Goal: Task Accomplishment & Management: Use online tool/utility

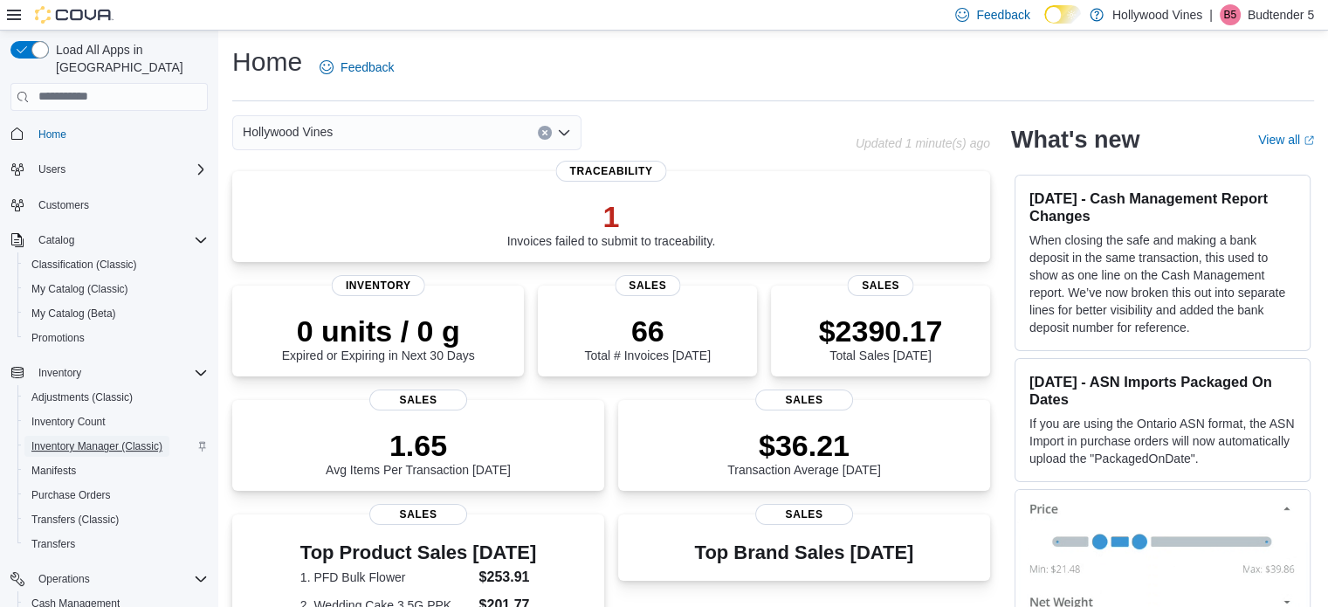
click at [101, 439] on span "Inventory Manager (Classic)" at bounding box center [96, 446] width 131 height 14
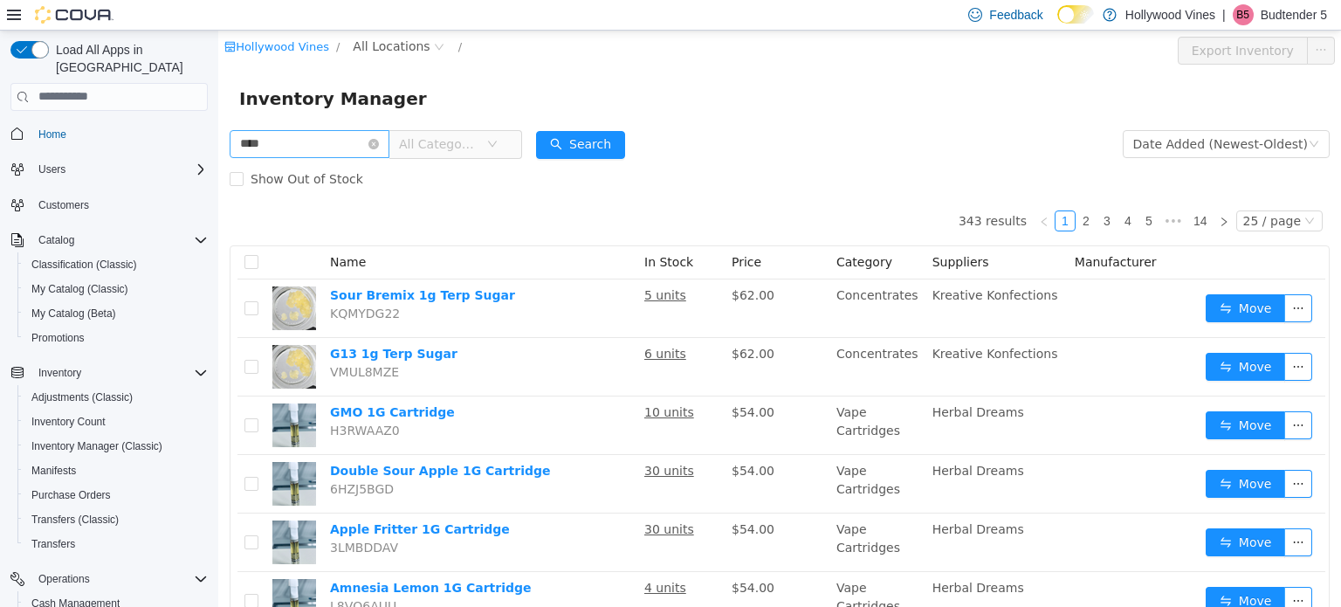
type input "****"
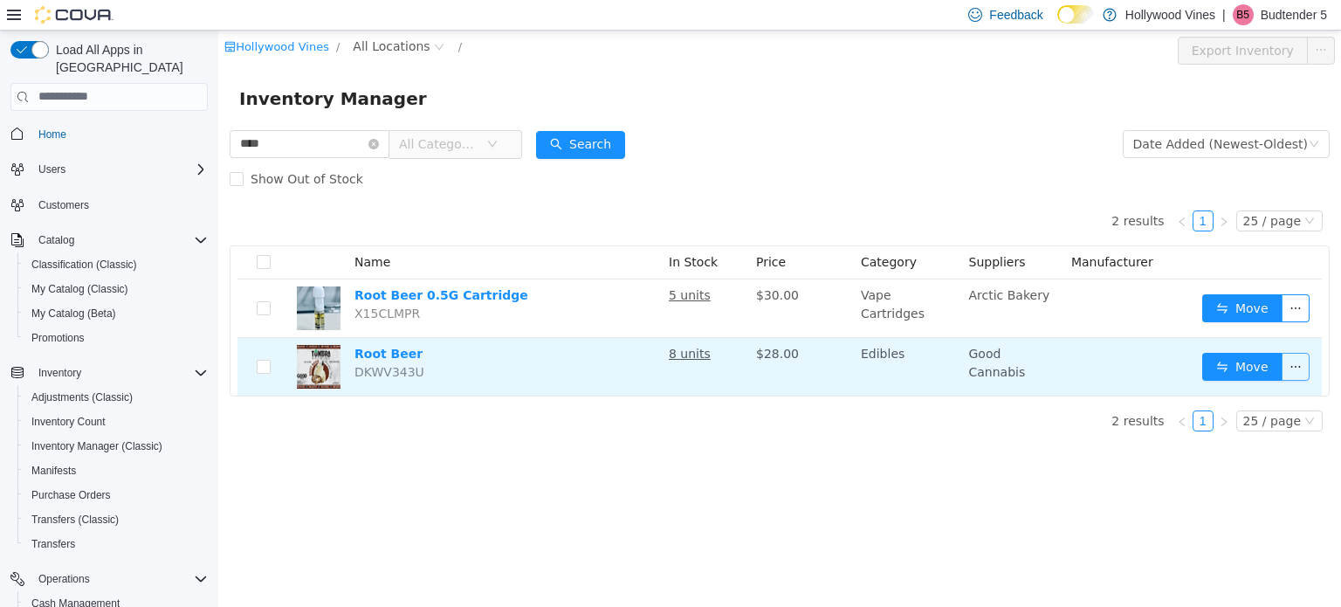
click at [1296, 362] on button "button" at bounding box center [1296, 366] width 28 height 28
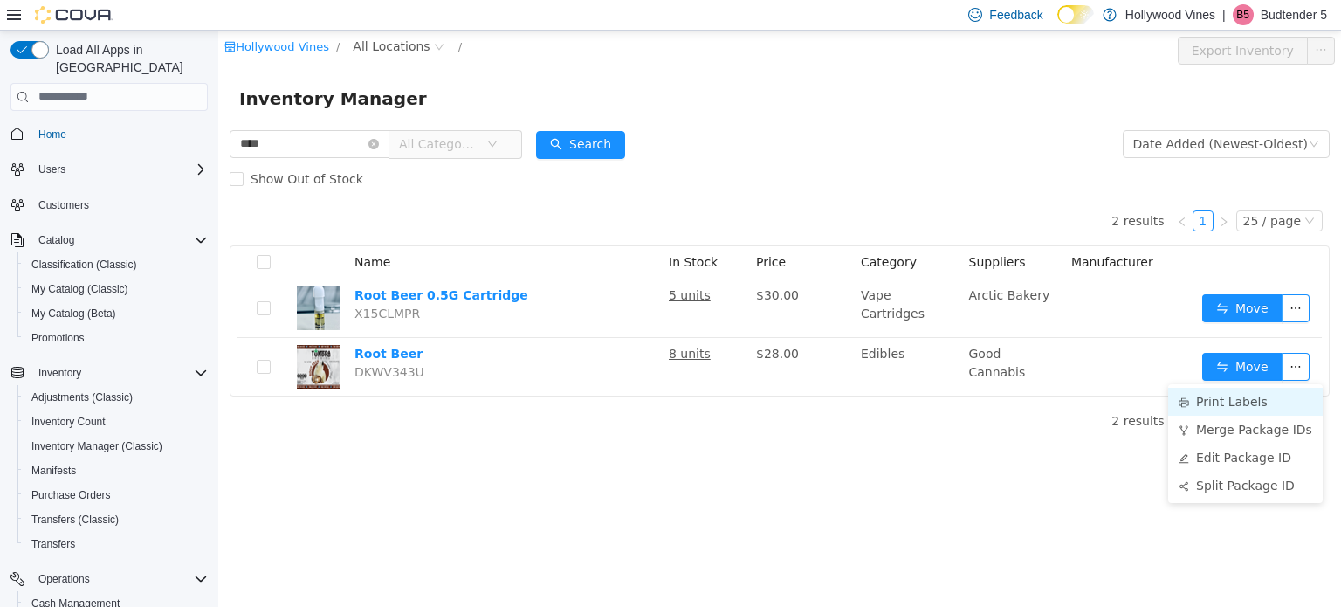
click at [1208, 398] on li "Print Labels" at bounding box center [1246, 401] width 155 height 28
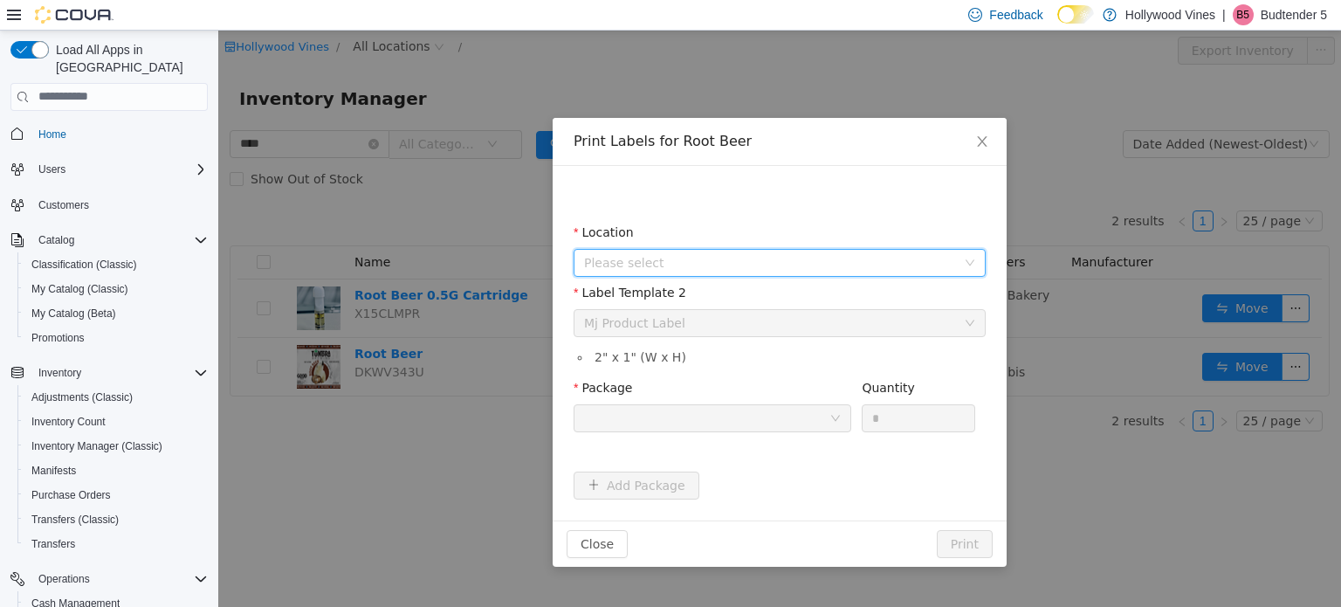
click at [866, 254] on span "Please select" at bounding box center [770, 261] width 372 height 17
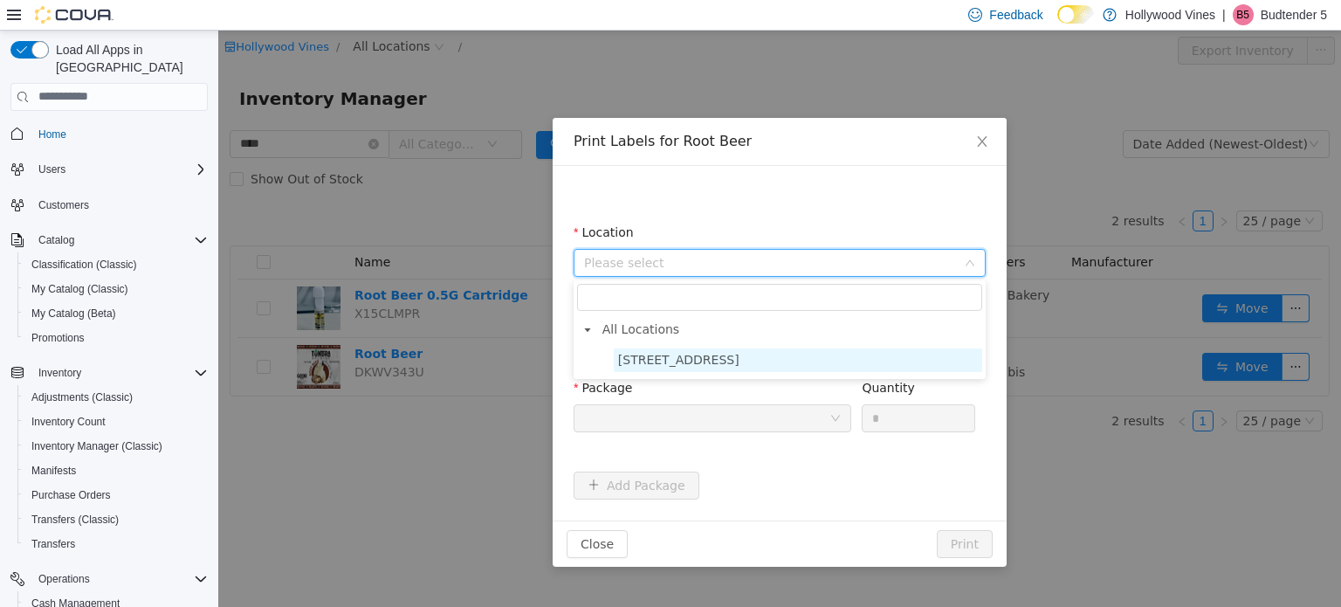
click at [768, 369] on span "[STREET_ADDRESS]" at bounding box center [798, 360] width 369 height 24
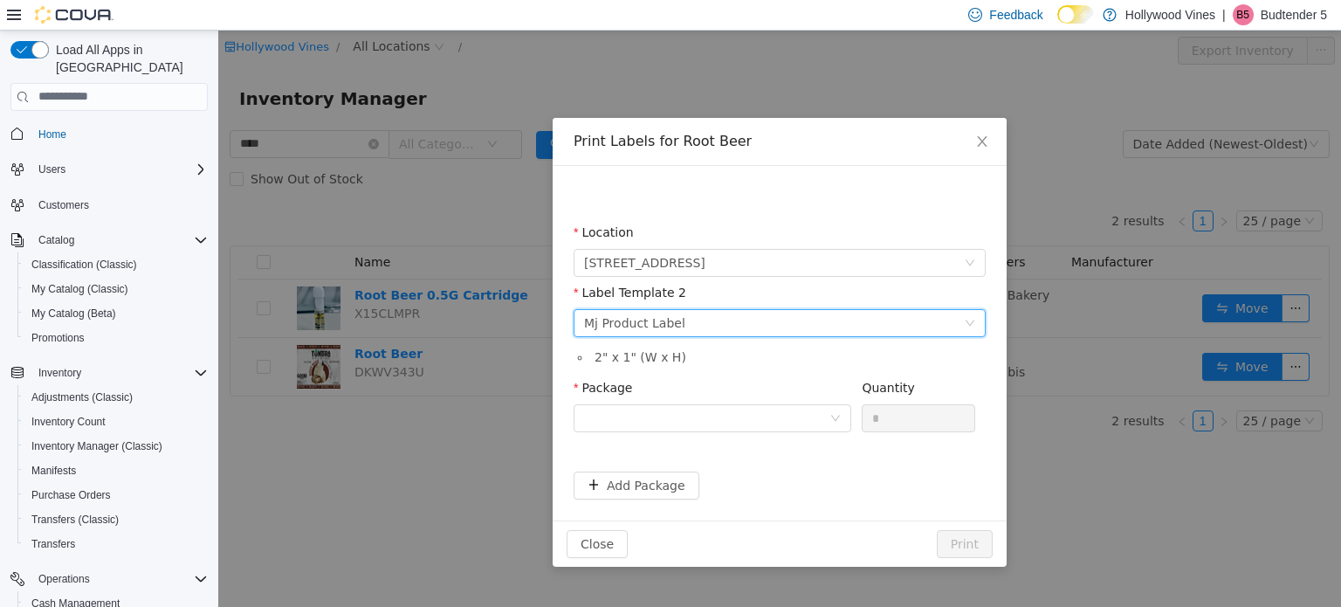
click at [740, 321] on div "Please select a label template Mj Product Label" at bounding box center [774, 322] width 380 height 26
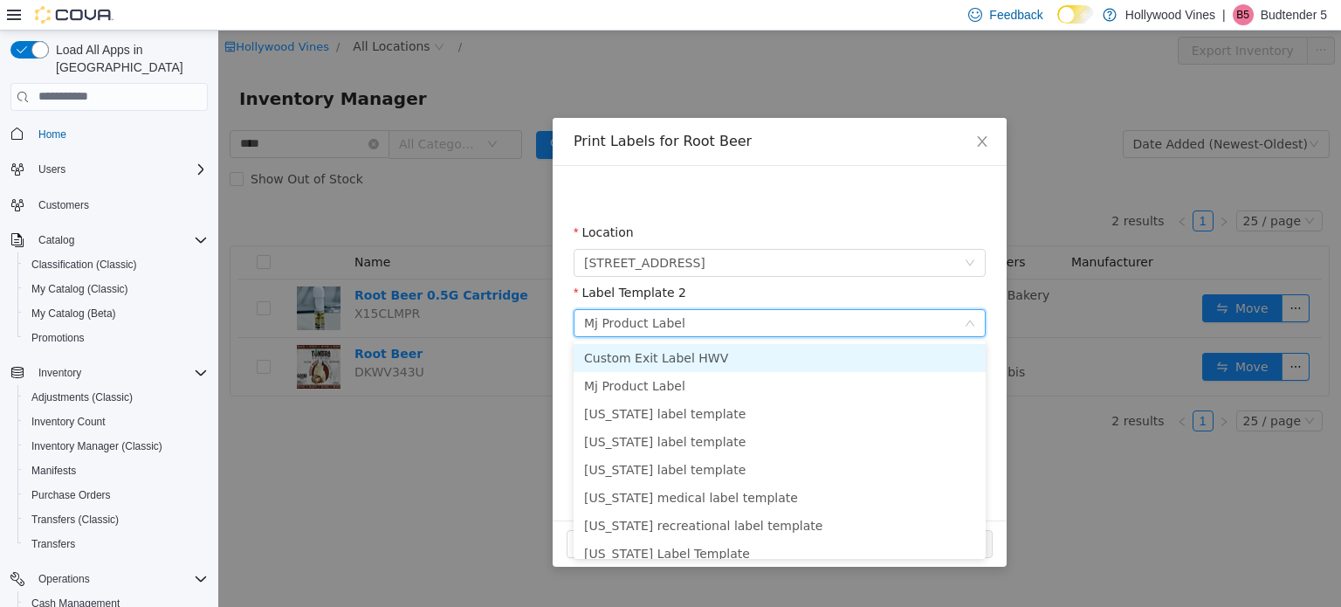
click at [740, 321] on div "Please select a label template Mj Product Label" at bounding box center [774, 322] width 380 height 26
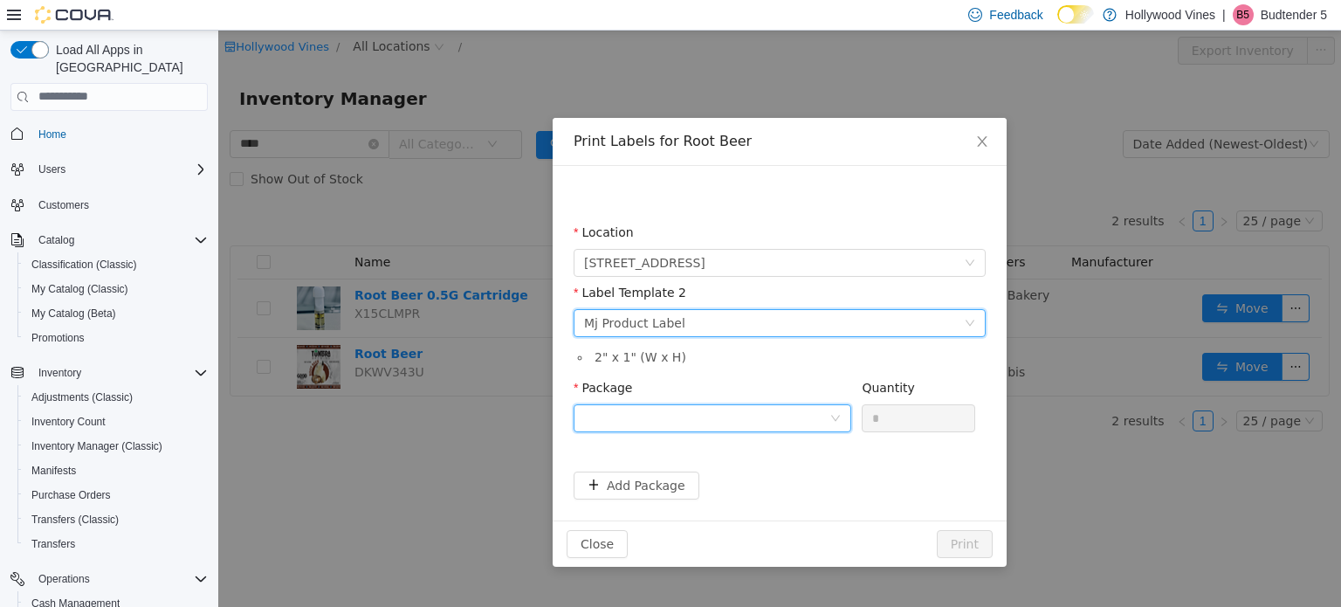
click at [810, 421] on div at bounding box center [706, 417] width 245 height 26
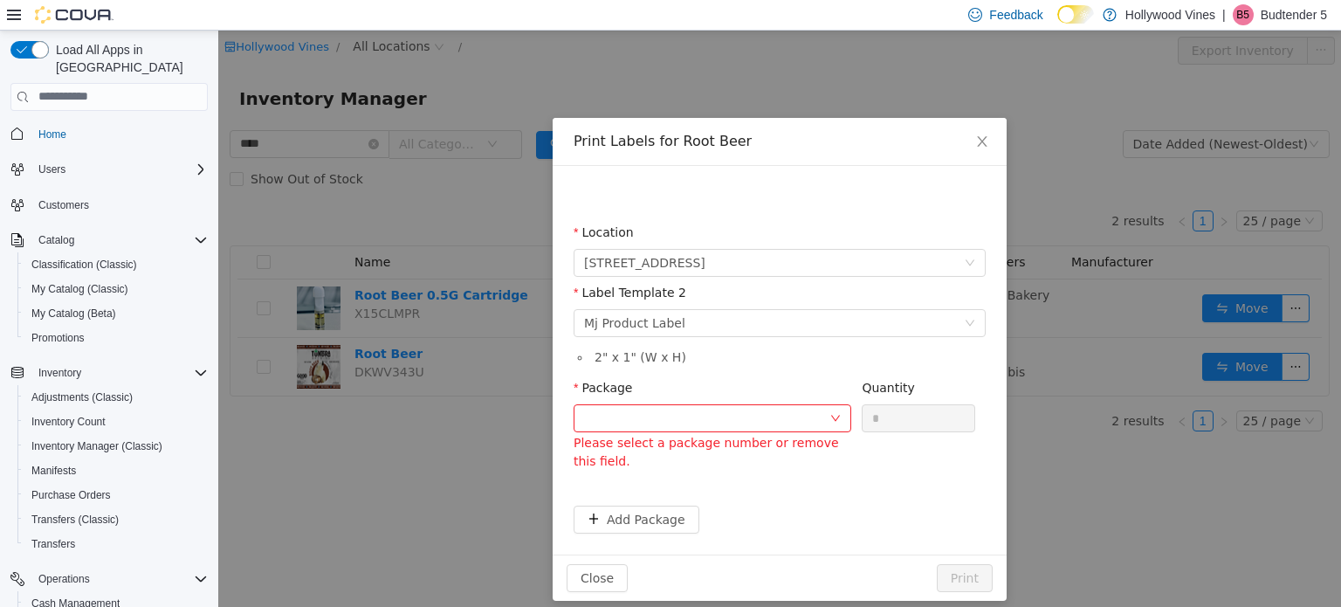
drag, startPoint x: 982, startPoint y: 142, endPoint x: 785, endPoint y: 91, distance: 204.0
click at [785, 91] on div "Print Labels for Root Beer Location [STREET_ADDRESS] Label Template 2 Please se…" at bounding box center [779, 318] width 1123 height 576
drag, startPoint x: 1041, startPoint y: 125, endPoint x: 887, endPoint y: 90, distance: 157.6
click at [887, 90] on div "Print Labels for Root Beer Location [STREET_ADDRESS] Label Template 2 Please se…" at bounding box center [779, 318] width 1123 height 576
click at [596, 573] on button "Close" at bounding box center [597, 577] width 61 height 28
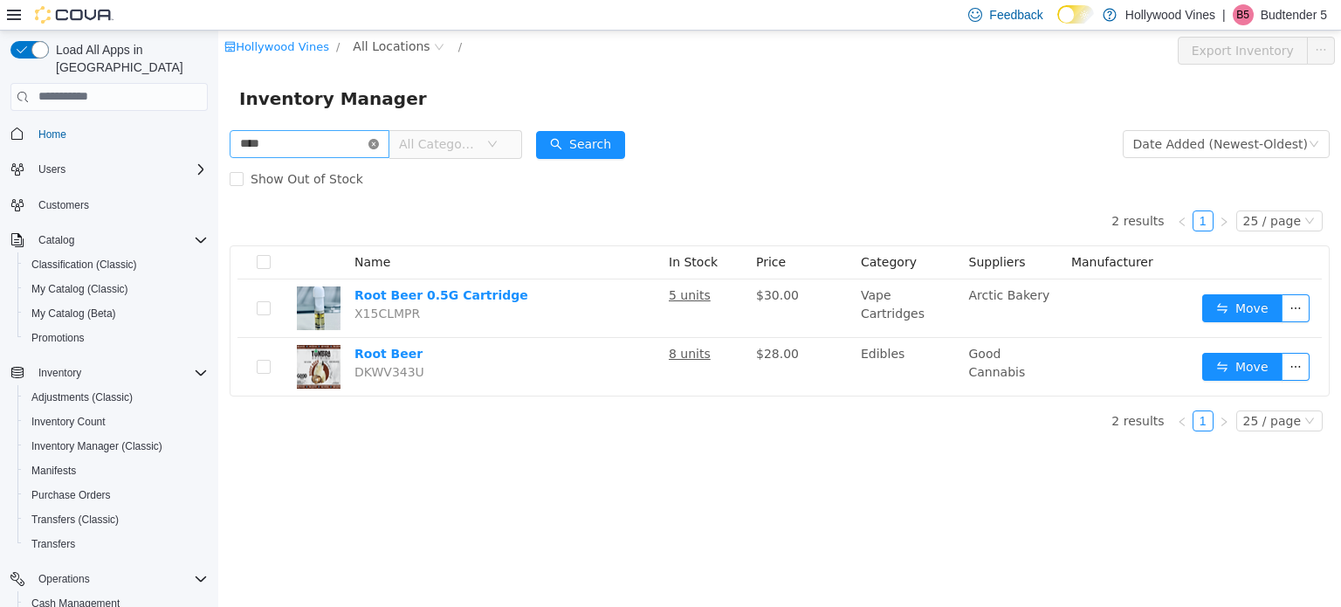
click at [379, 142] on icon "icon: close-circle" at bounding box center [374, 143] width 10 height 10
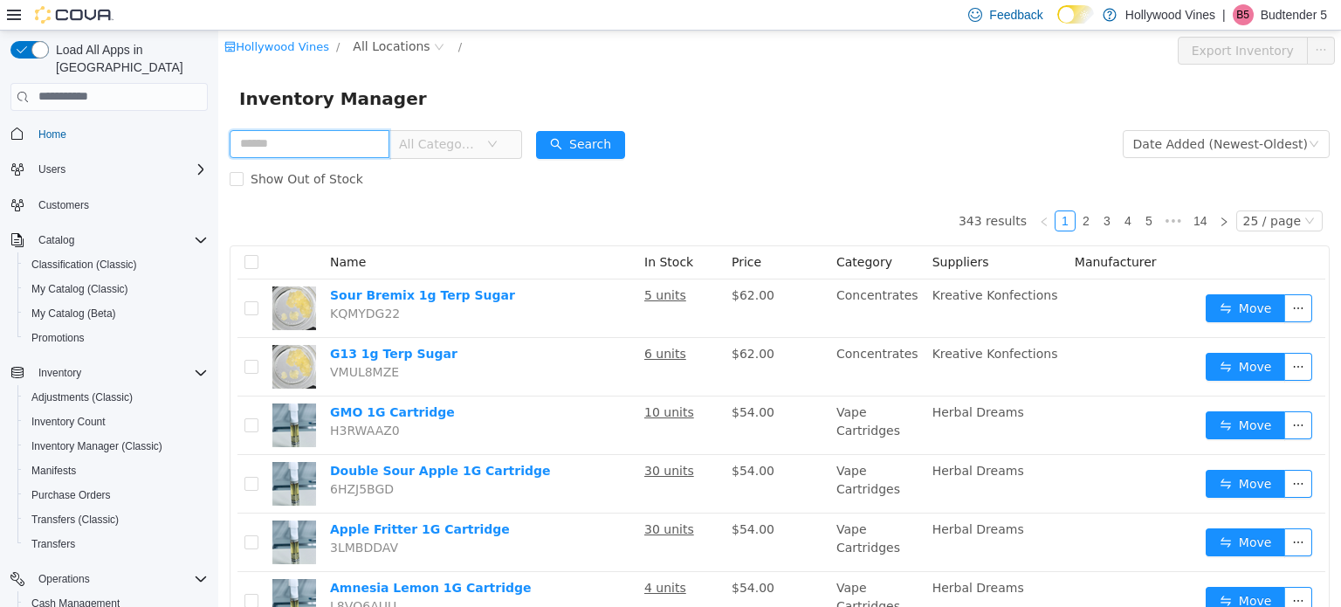
click at [333, 149] on input "text" at bounding box center [310, 143] width 160 height 28
type input "**********"
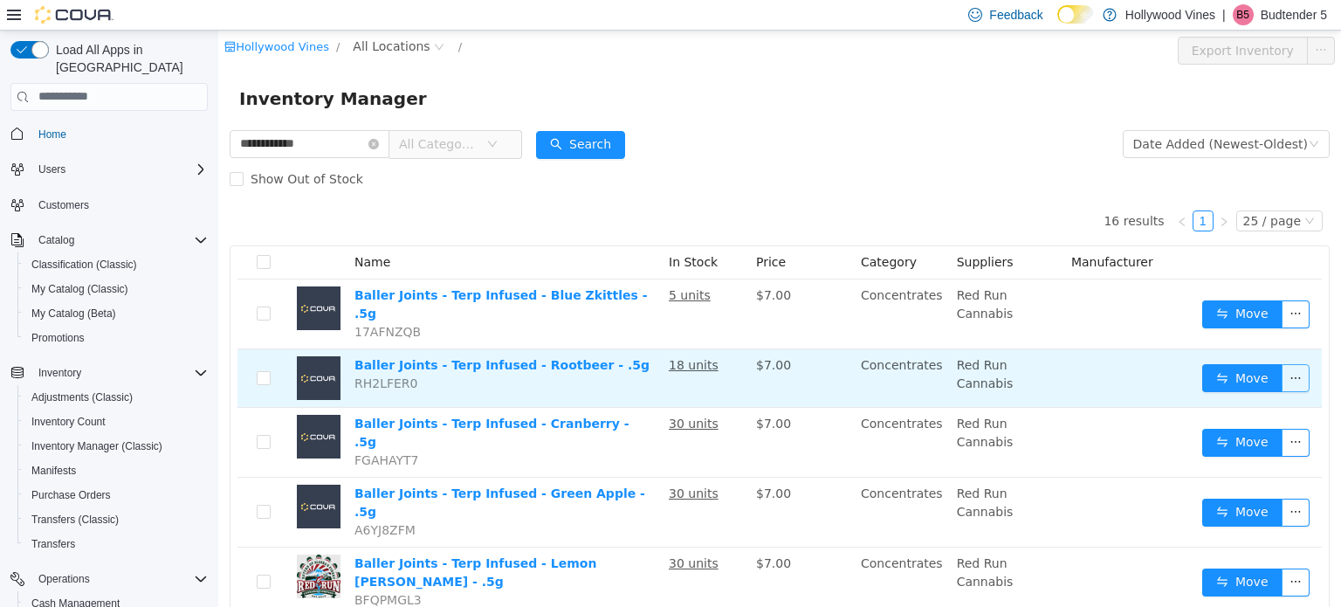
click at [1289, 363] on button "button" at bounding box center [1296, 377] width 28 height 28
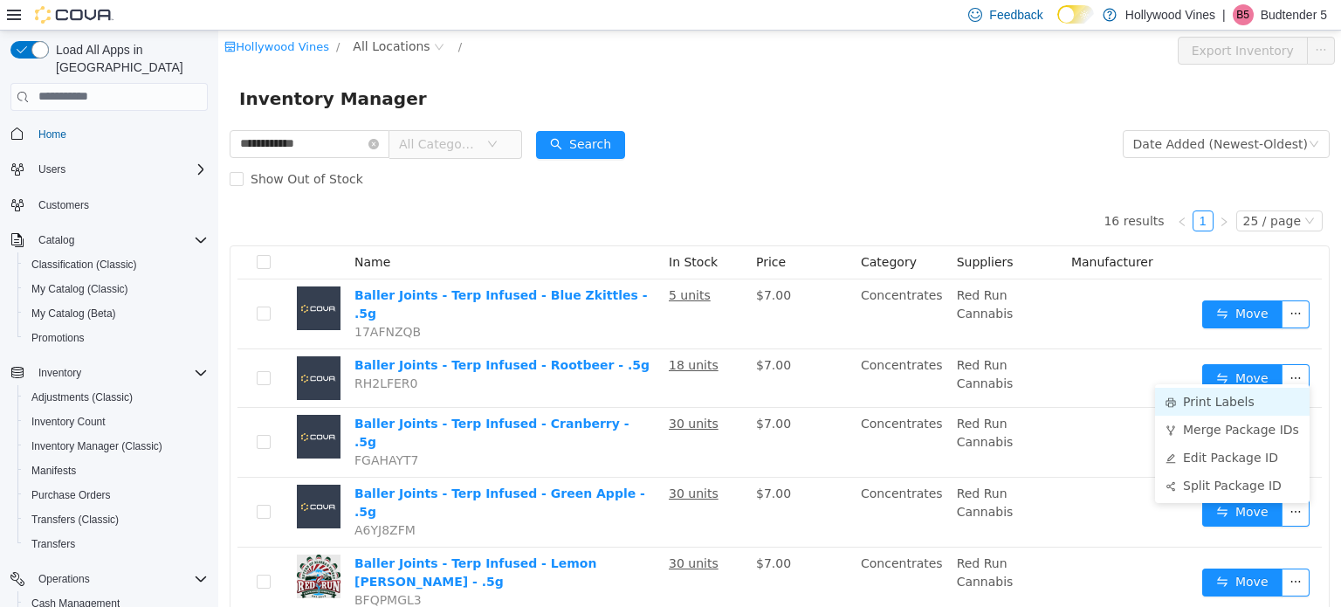
click at [1208, 399] on li "Print Labels" at bounding box center [1232, 401] width 155 height 28
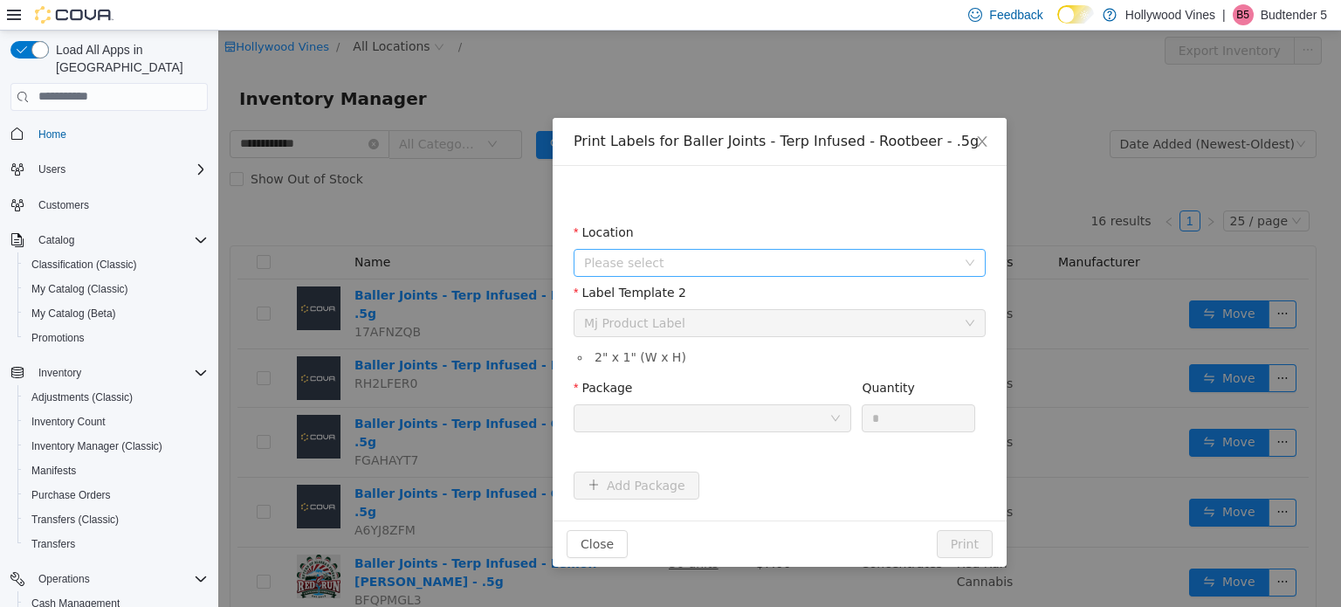
click at [828, 263] on span "Please select" at bounding box center [770, 261] width 372 height 17
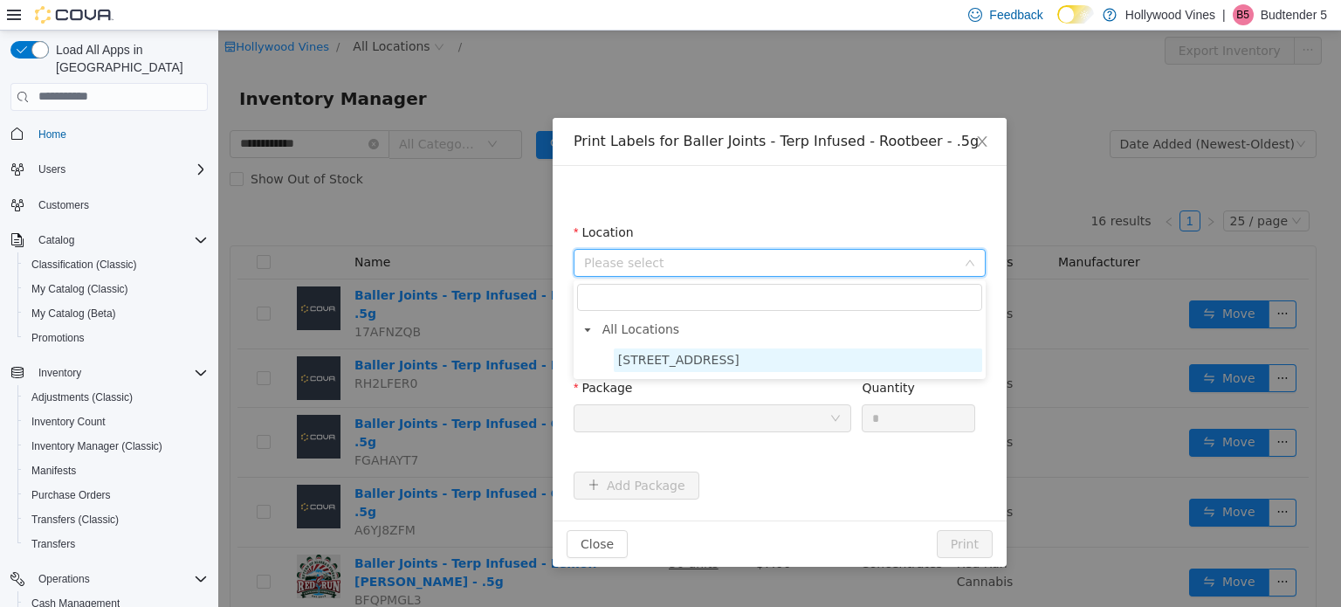
click at [687, 366] on span "[STREET_ADDRESS]" at bounding box center [678, 359] width 121 height 14
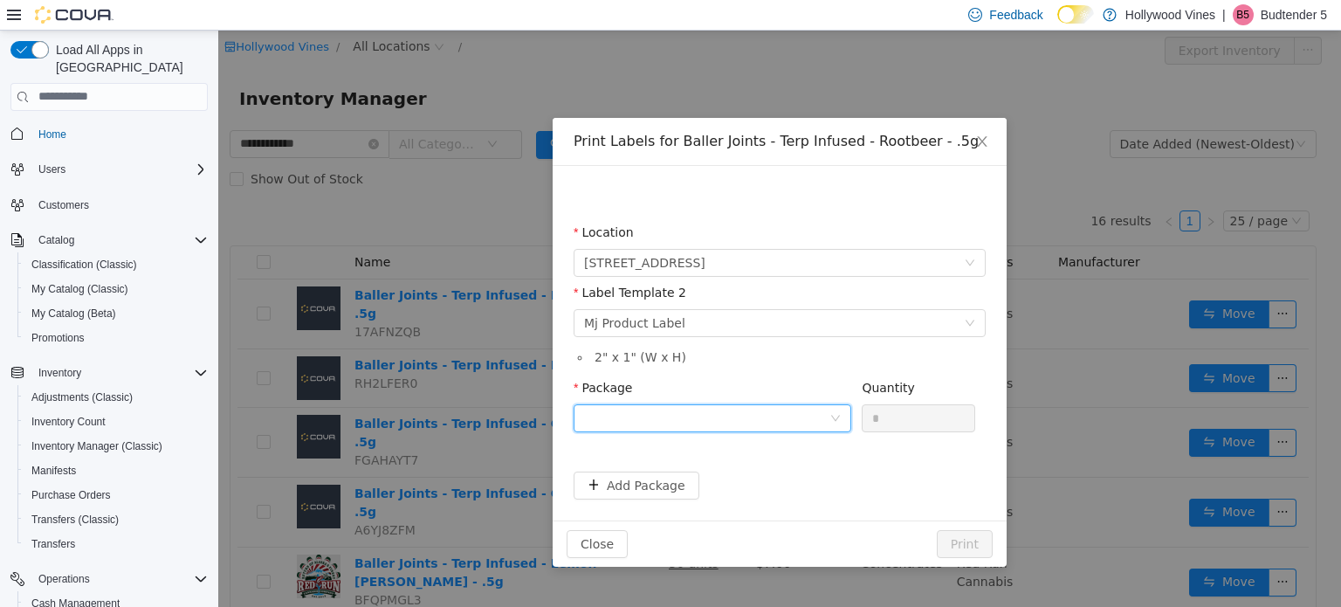
click at [666, 425] on div at bounding box center [706, 417] width 245 height 26
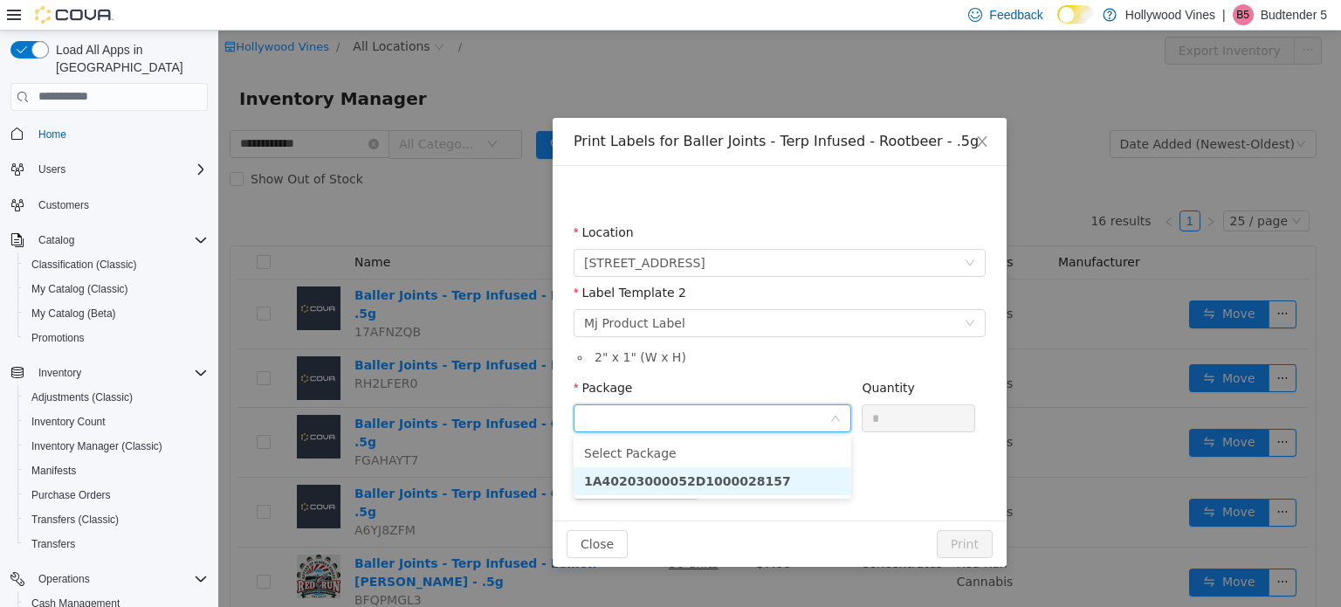
click at [713, 476] on strong "1A40203000052D1000028157" at bounding box center [687, 480] width 207 height 14
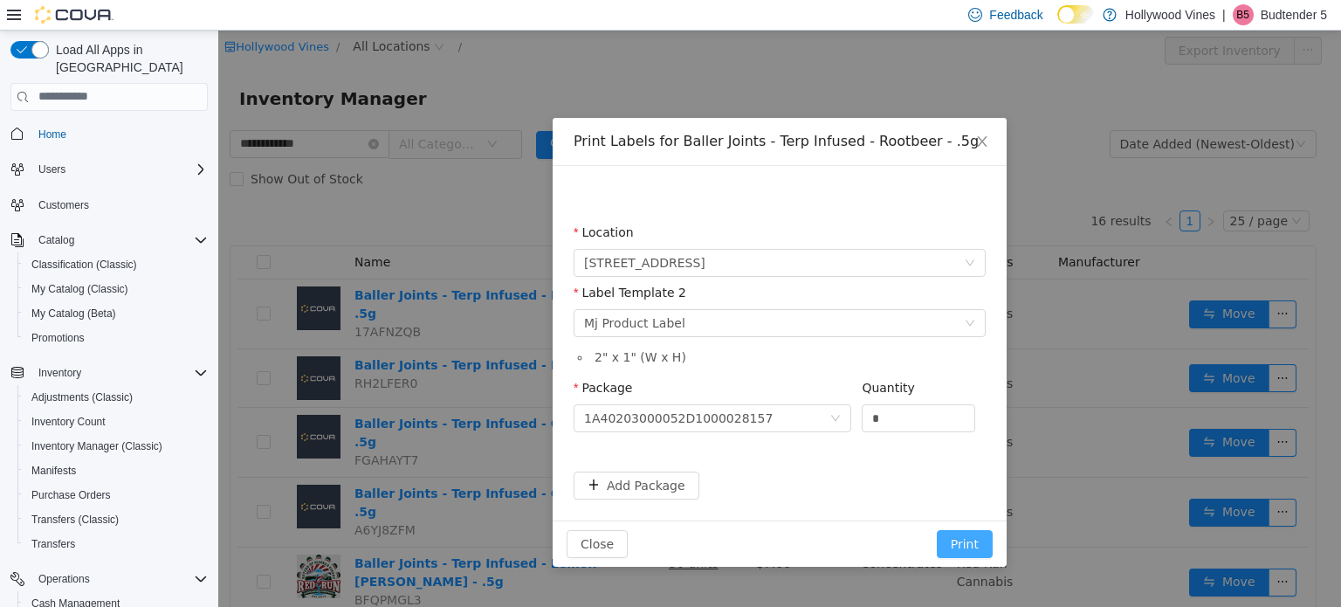
click at [963, 545] on button "Print" at bounding box center [965, 543] width 56 height 28
